Goal: Task Accomplishment & Management: Manage account settings

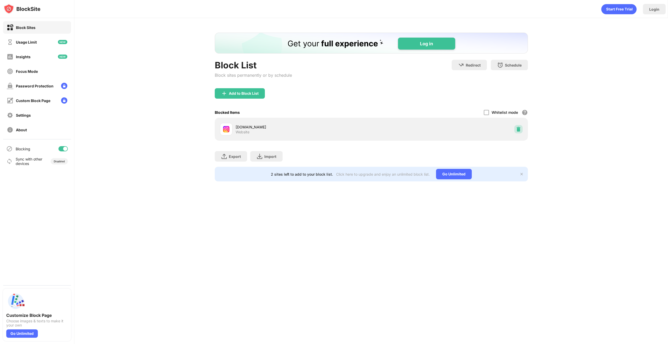
click at [517, 127] on img at bounding box center [518, 129] width 5 height 5
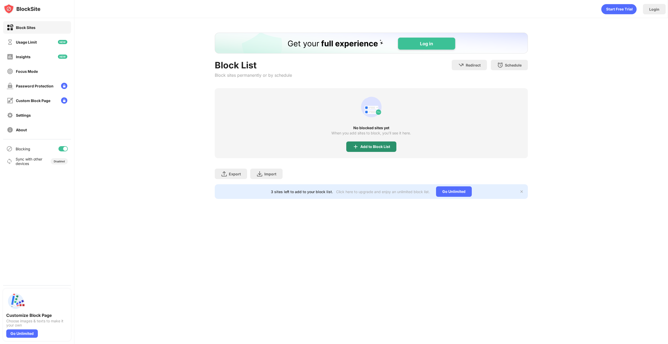
click at [355, 150] on div "Add to Block List" at bounding box center [371, 146] width 50 height 10
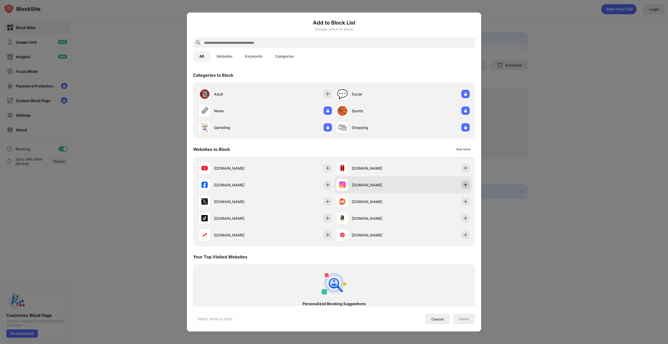
click at [465, 186] on div at bounding box center [465, 185] width 8 height 8
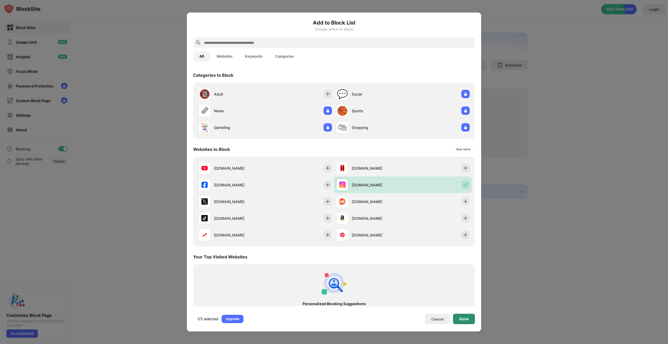
click at [468, 319] on div "Done" at bounding box center [463, 319] width 9 height 4
